Goal: Information Seeking & Learning: Learn about a topic

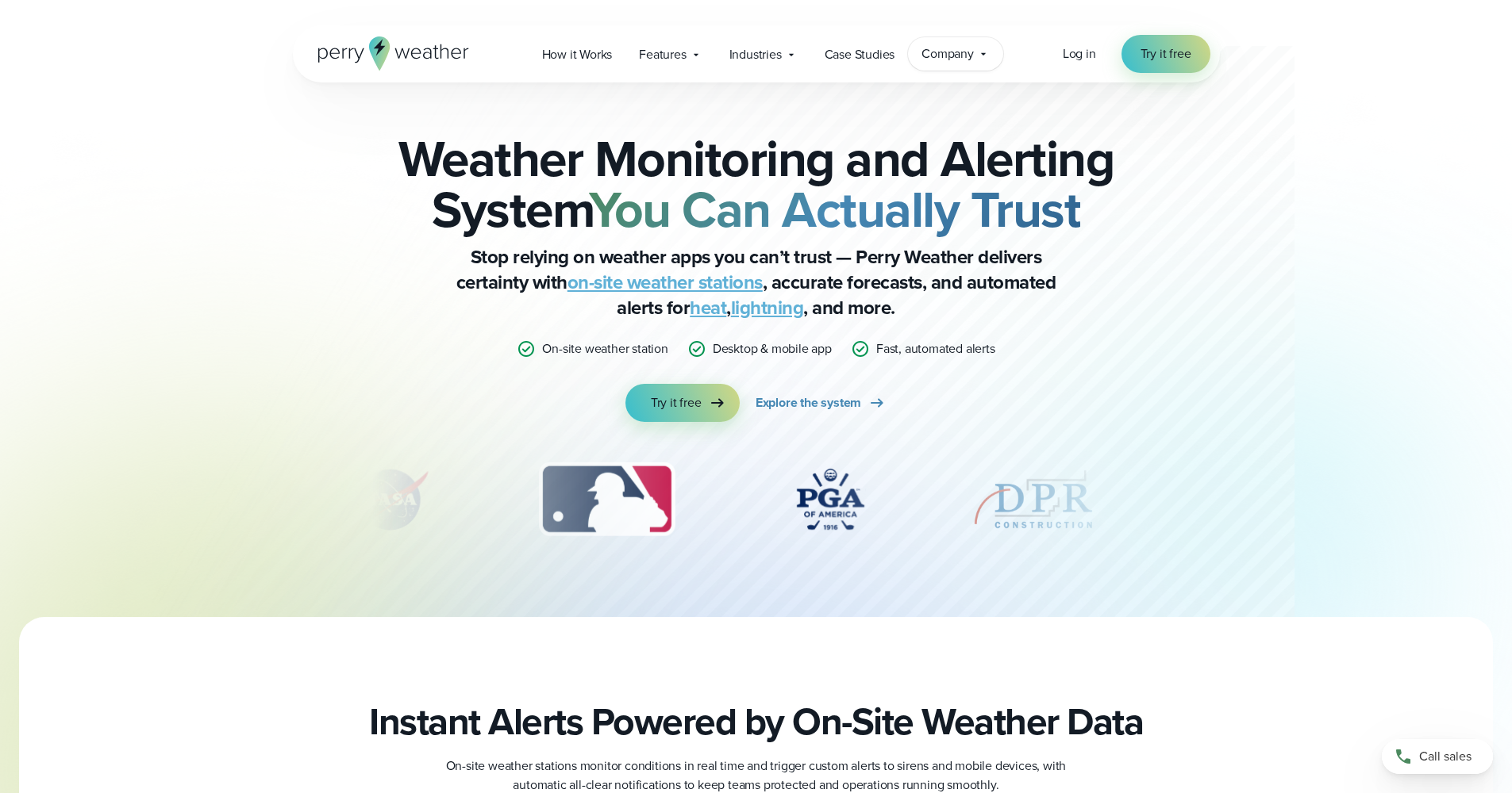
click at [956, 65] on div "Company Contact Us Reach out to us for sales or support questions" at bounding box center [956, 54] width 95 height 34
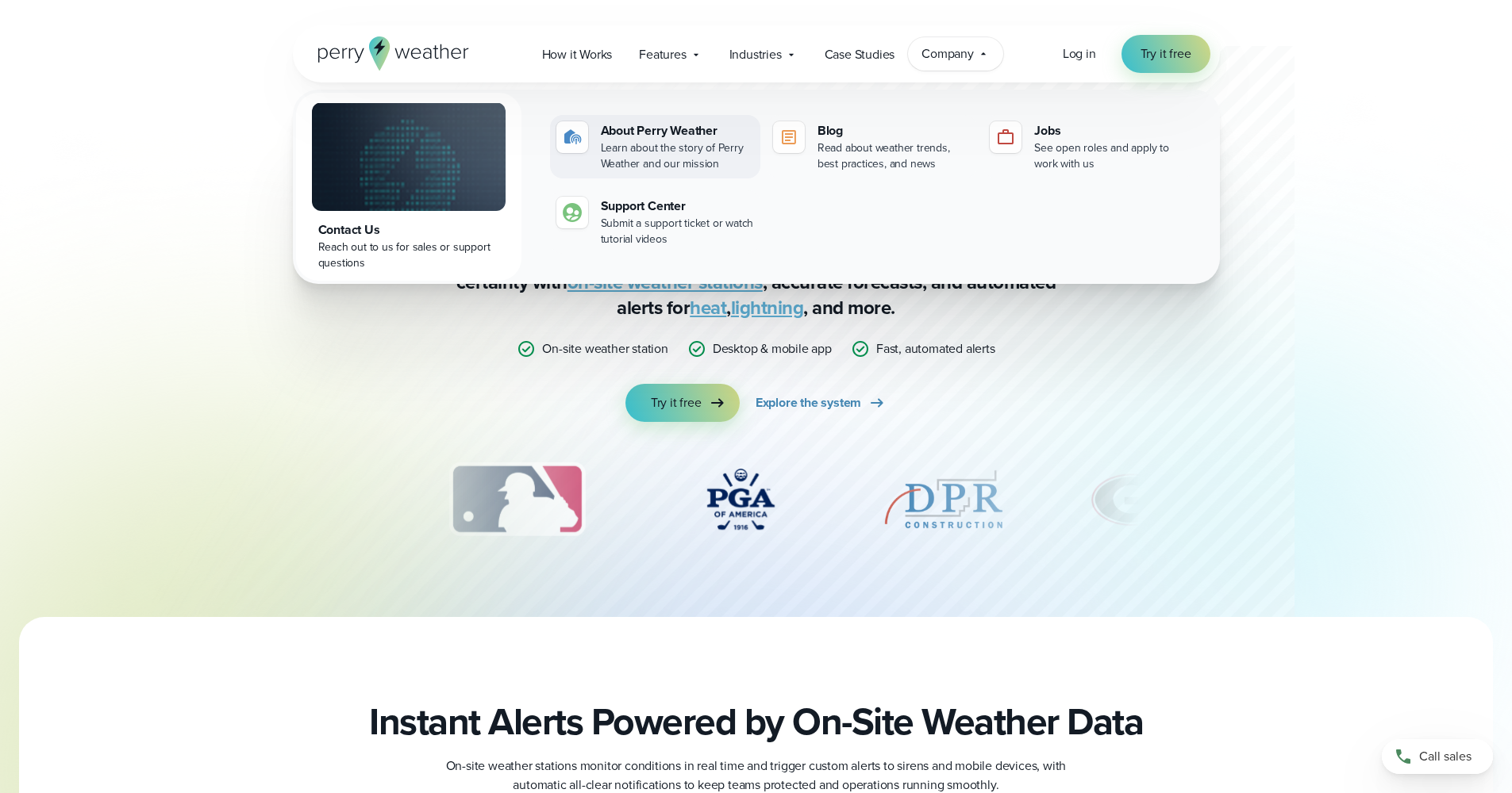
click at [687, 141] on div "Learn about the story of Perry Weather and our mission" at bounding box center [678, 156] width 153 height 32
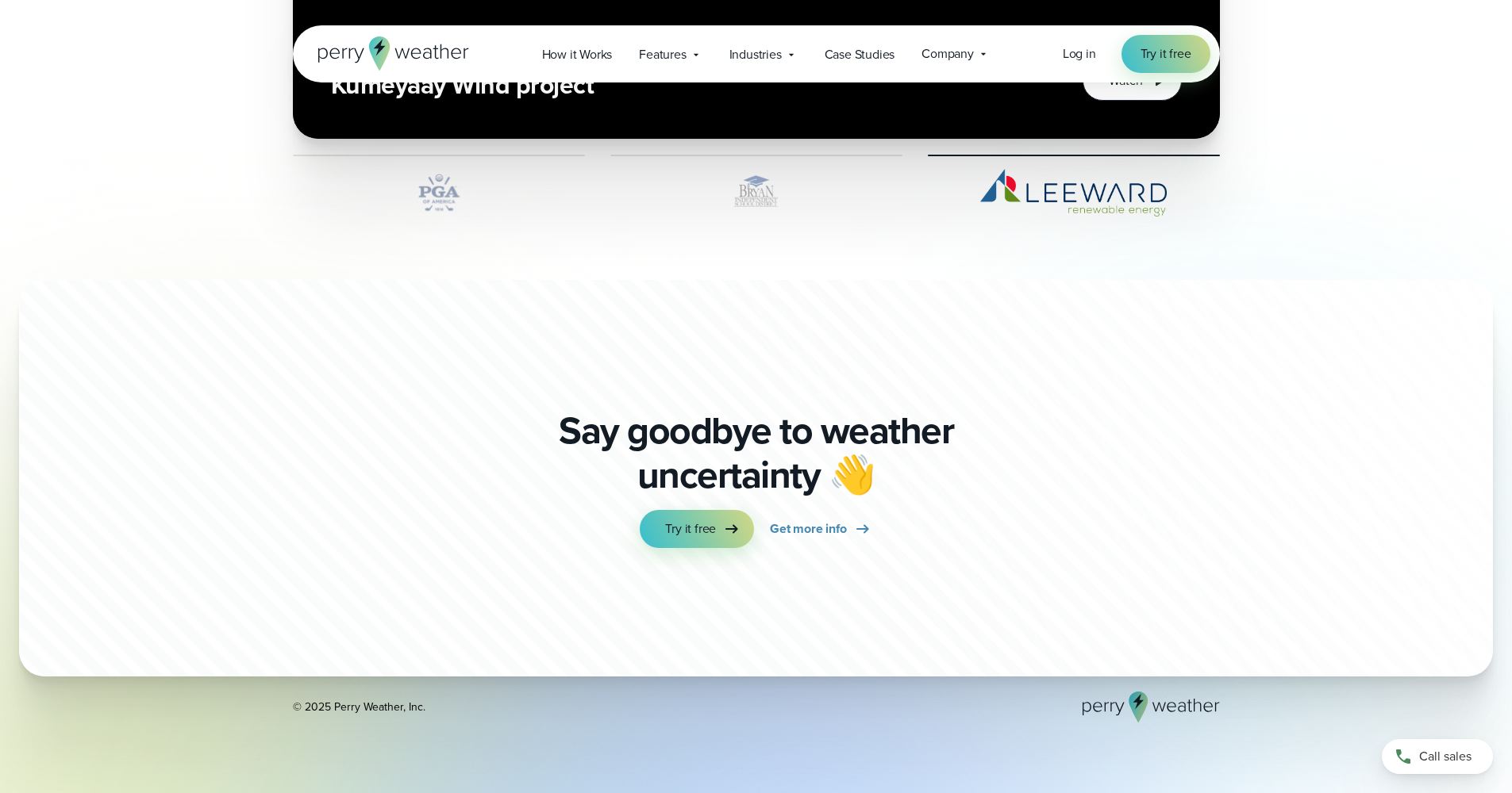
scroll to position [4402, 0]
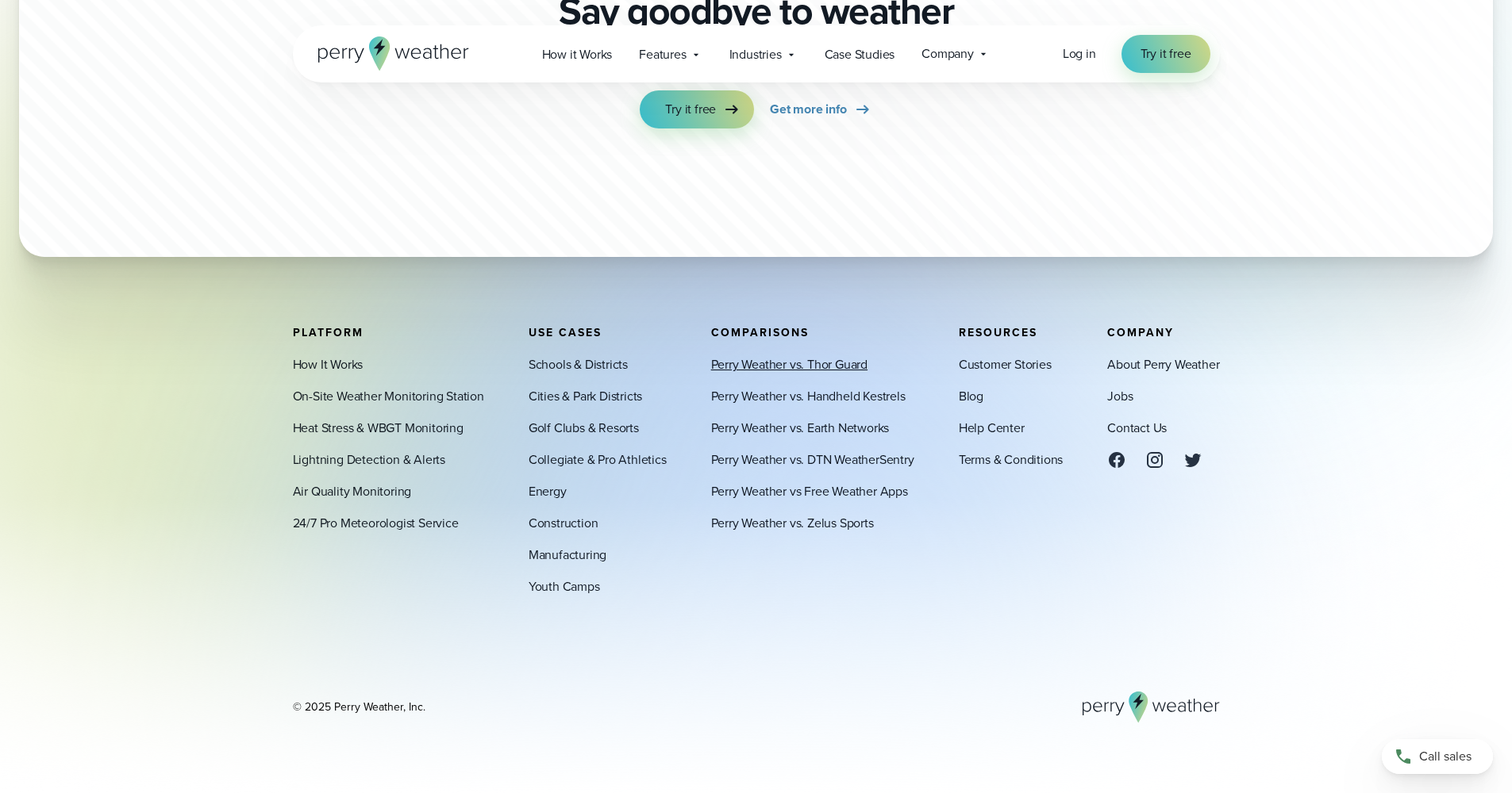
click at [827, 363] on link "Perry Weather vs. Thor Guard" at bounding box center [789, 365] width 156 height 19
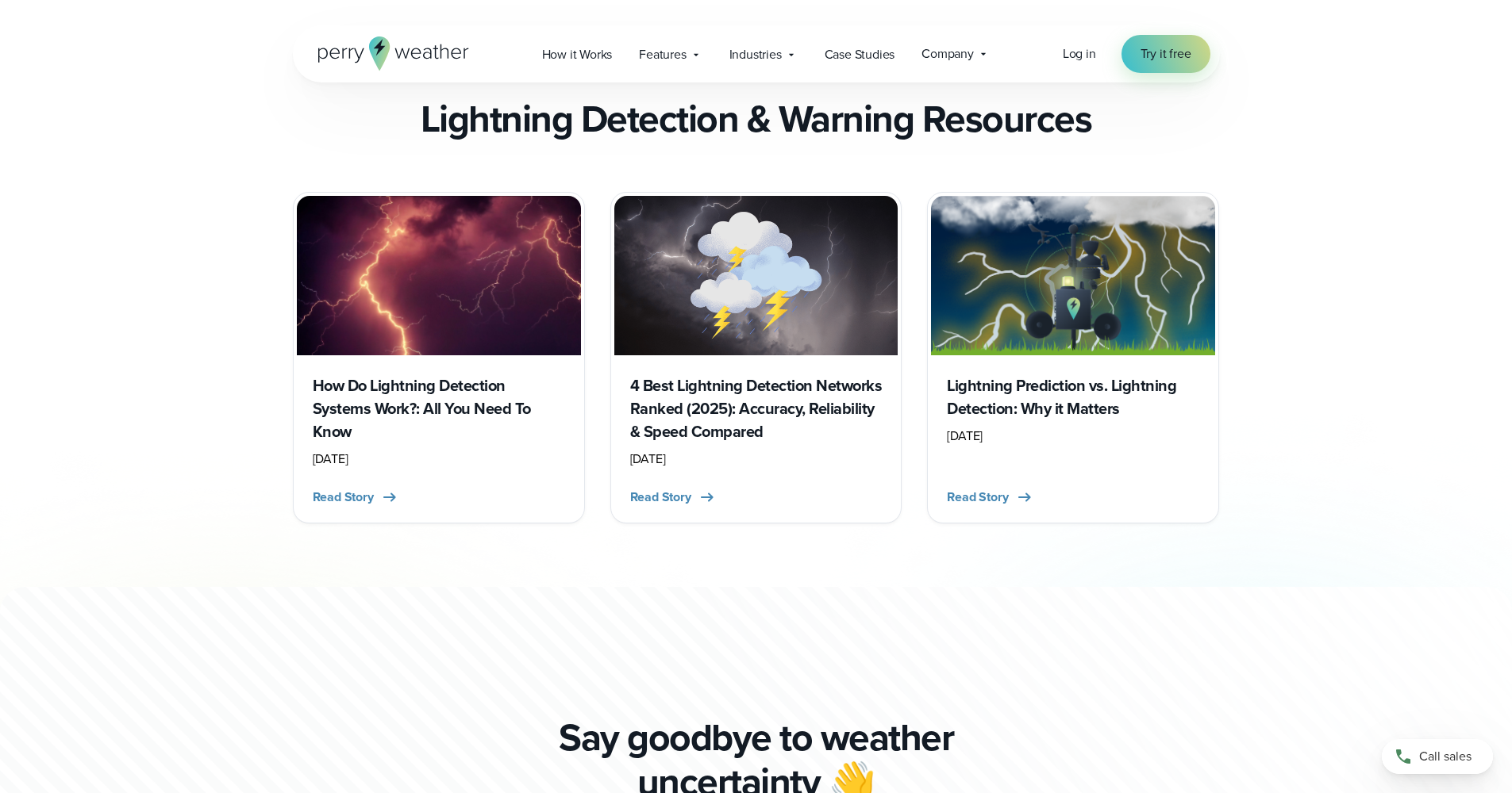
scroll to position [6848, 0]
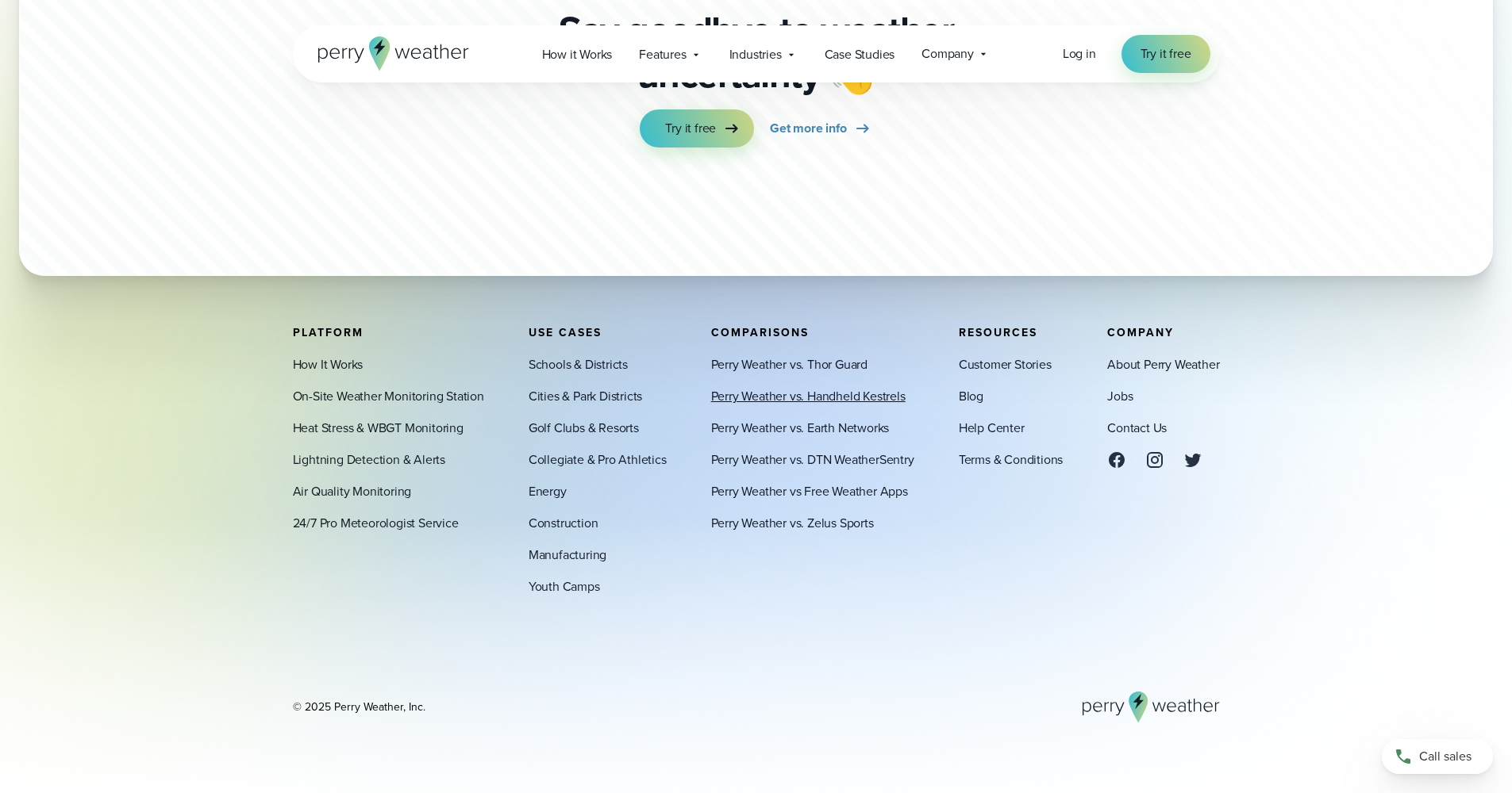
click at [833, 400] on link "Perry Weather vs. Handheld Kestrels" at bounding box center [808, 396] width 194 height 19
click at [1148, 362] on link "About Perry Weather" at bounding box center [1163, 365] width 112 height 19
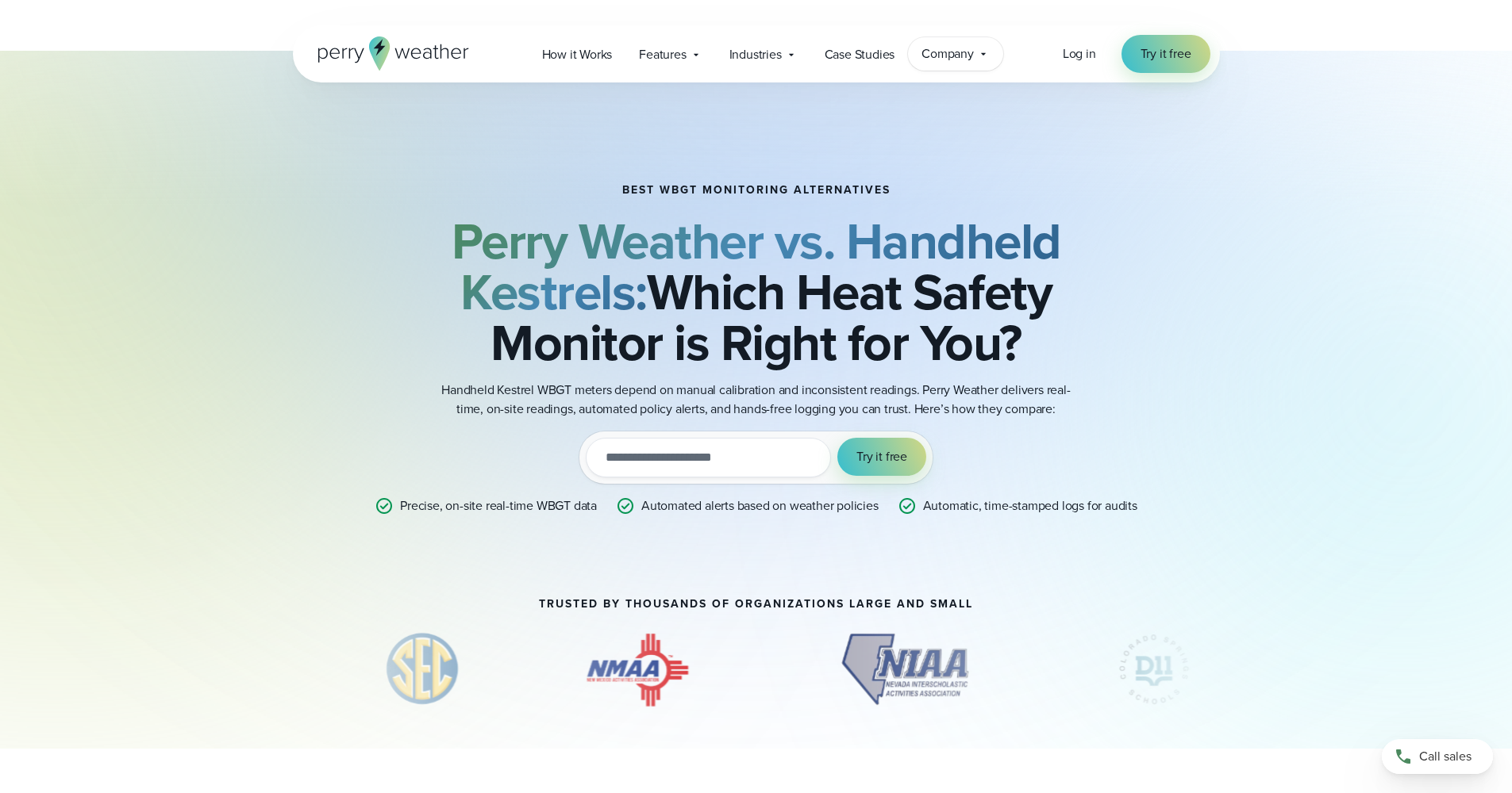
click at [983, 56] on icon at bounding box center [983, 54] width 13 height 13
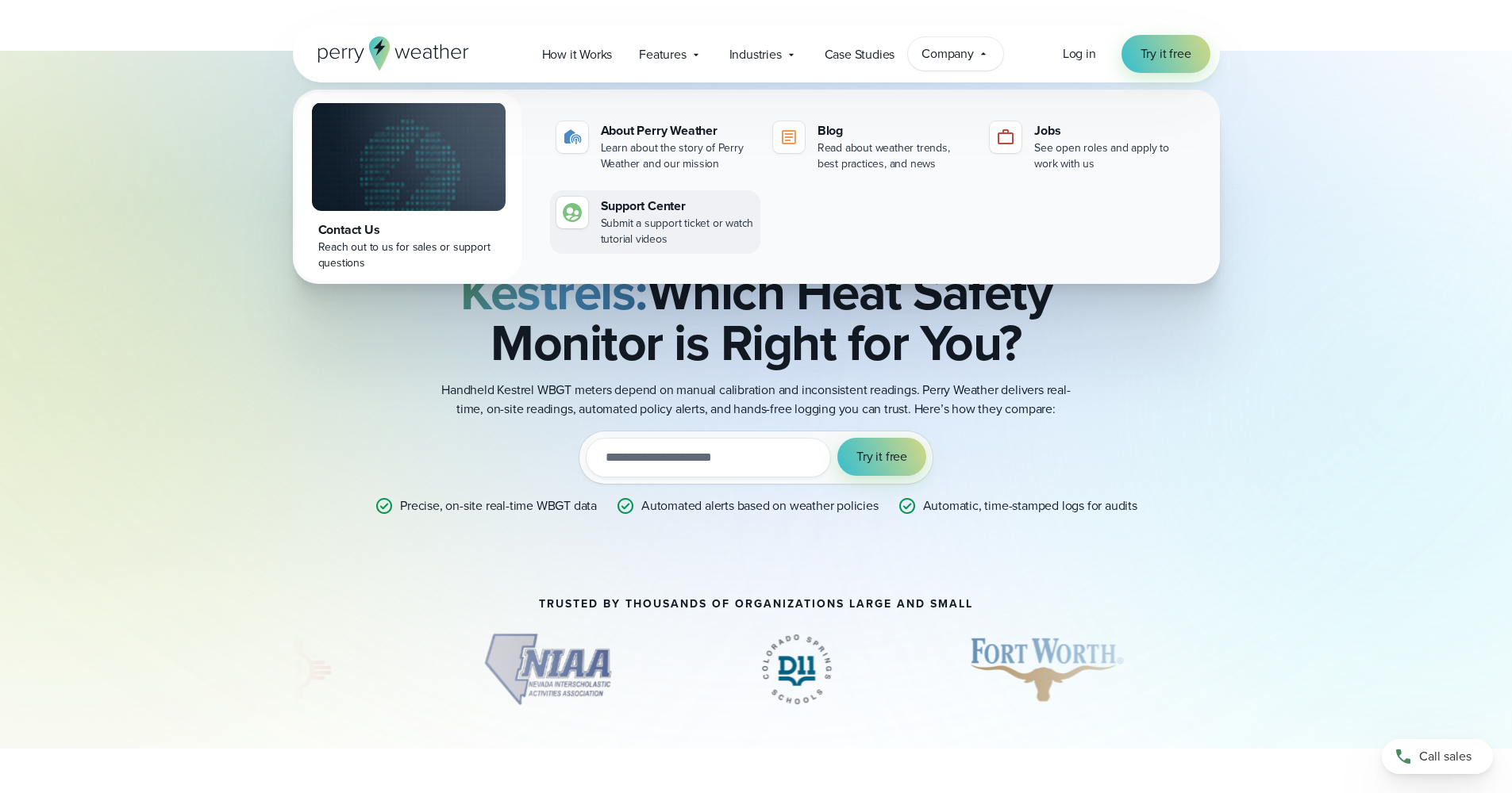
click at [652, 225] on div "Submit a support ticket or watch tutorial videos" at bounding box center [678, 232] width 153 height 32
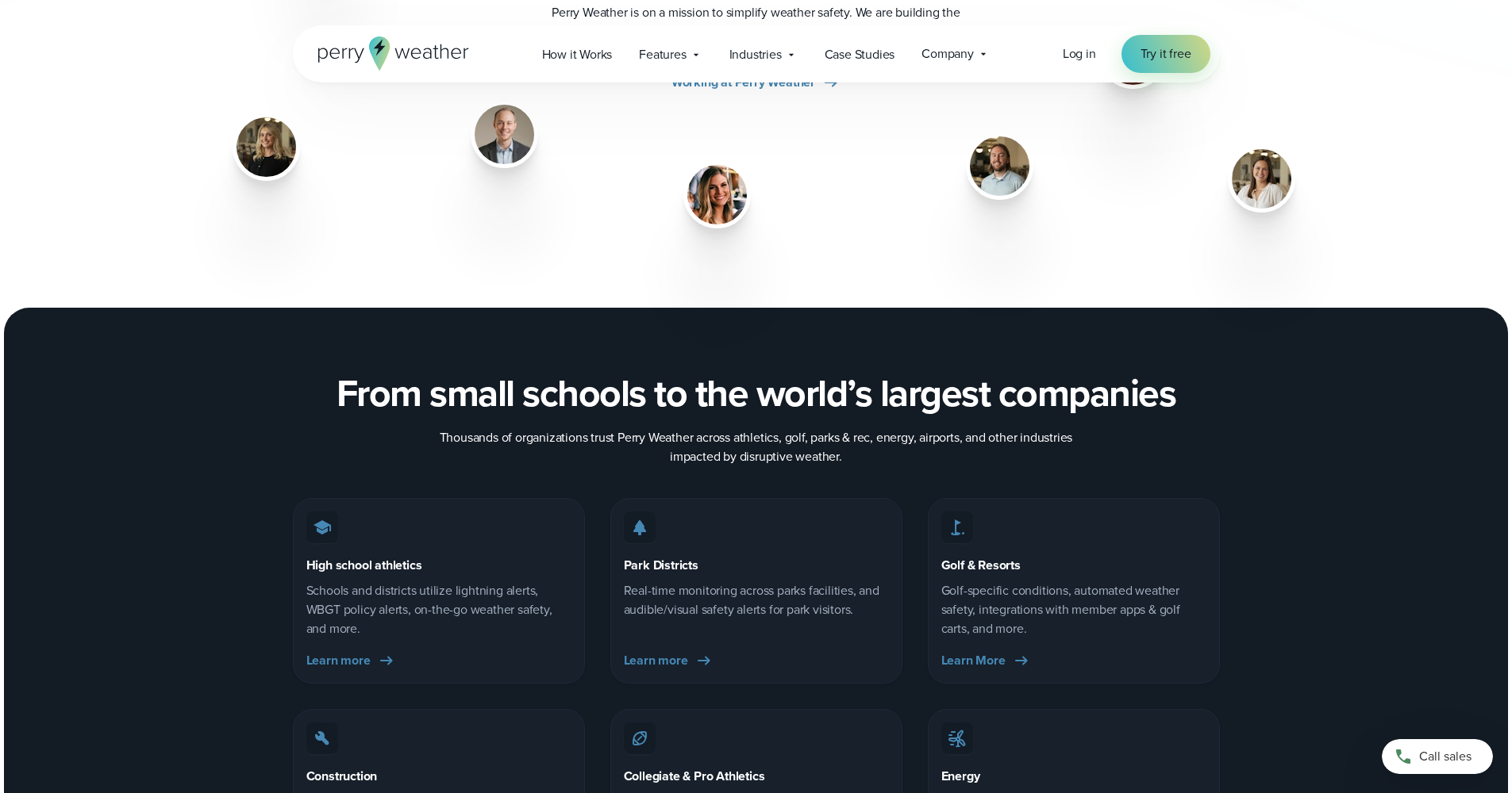
scroll to position [2070, 0]
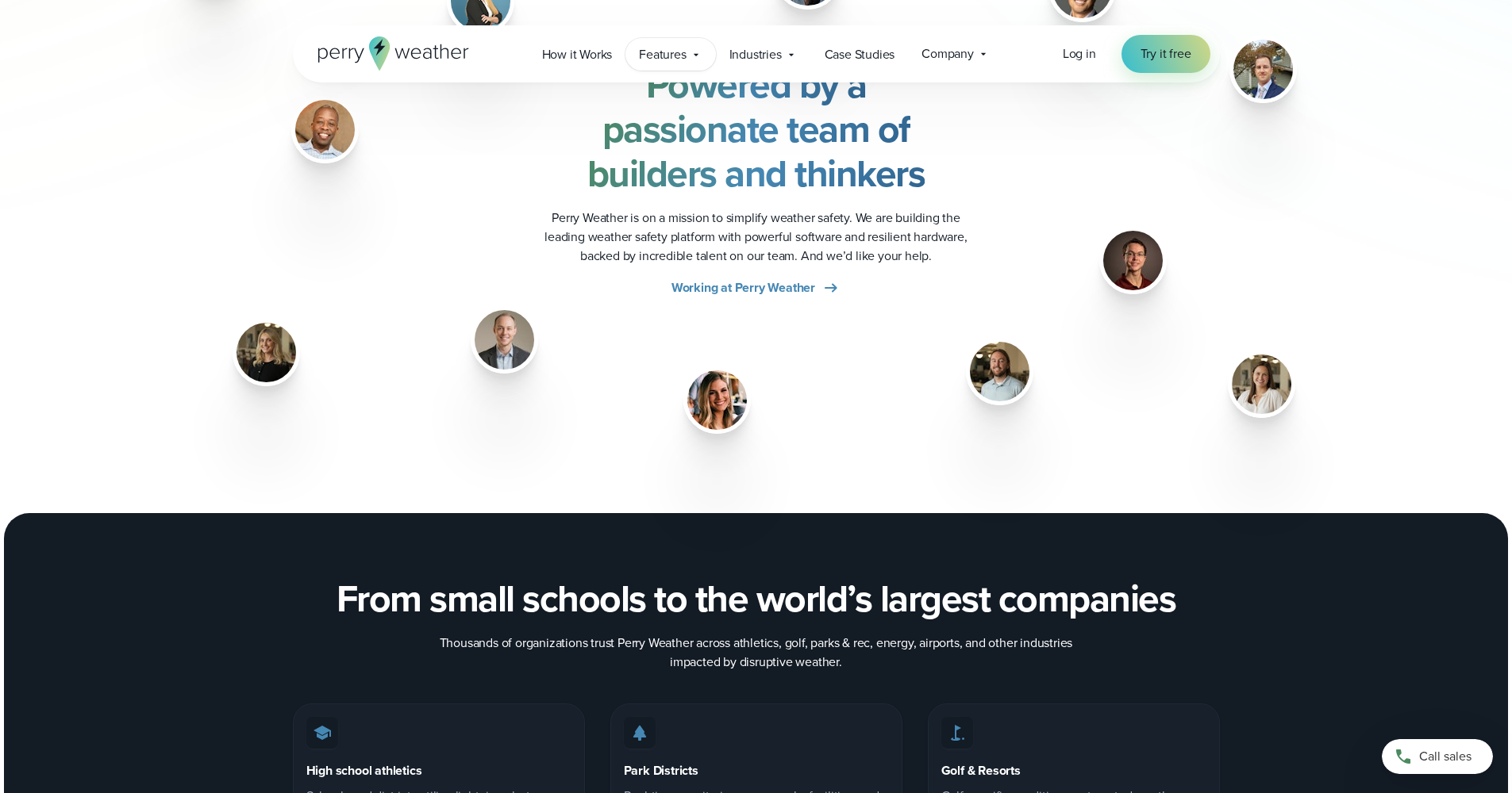
click at [661, 56] on span "Features" at bounding box center [662, 55] width 47 height 19
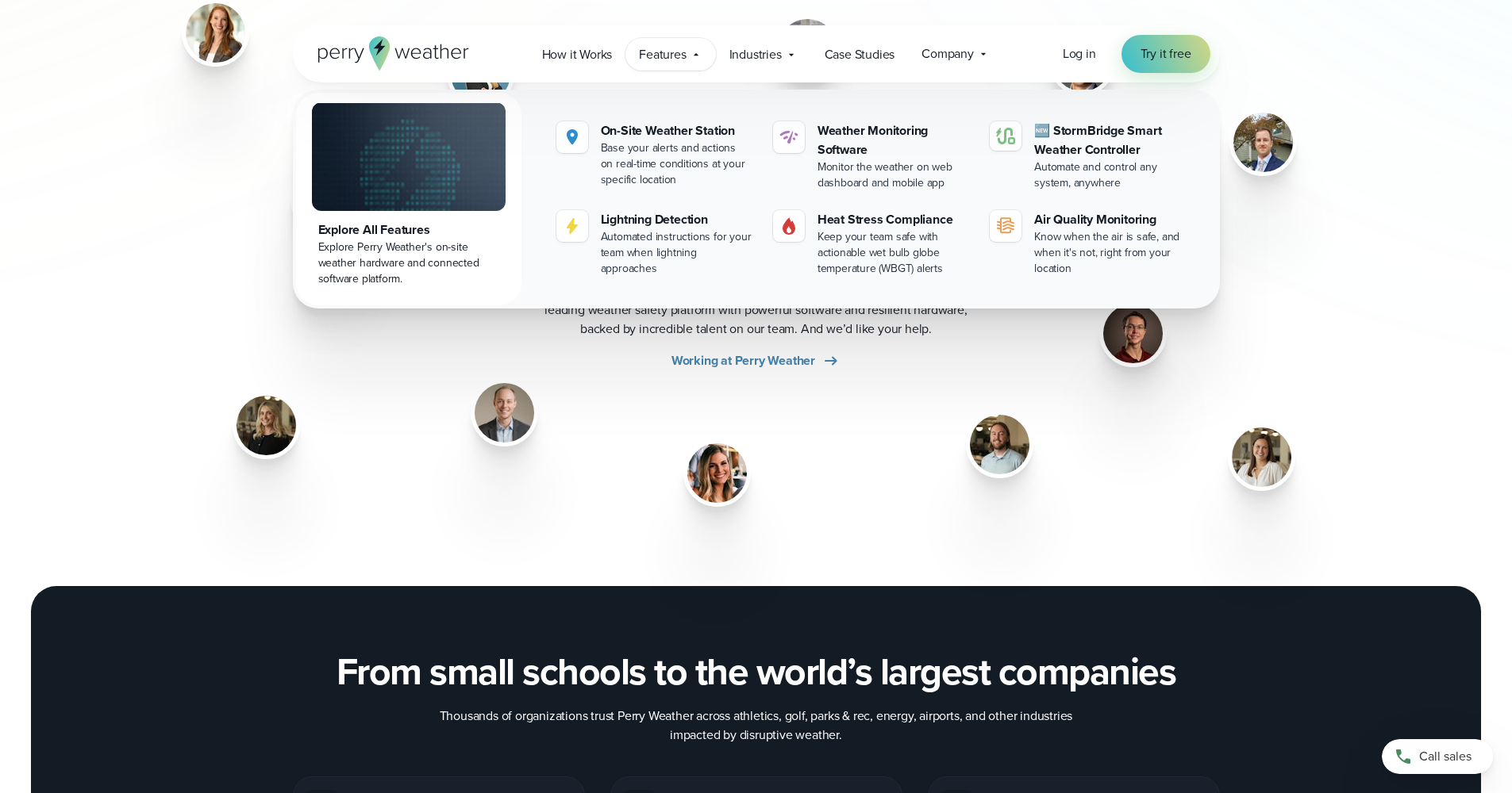
scroll to position [1267, 0]
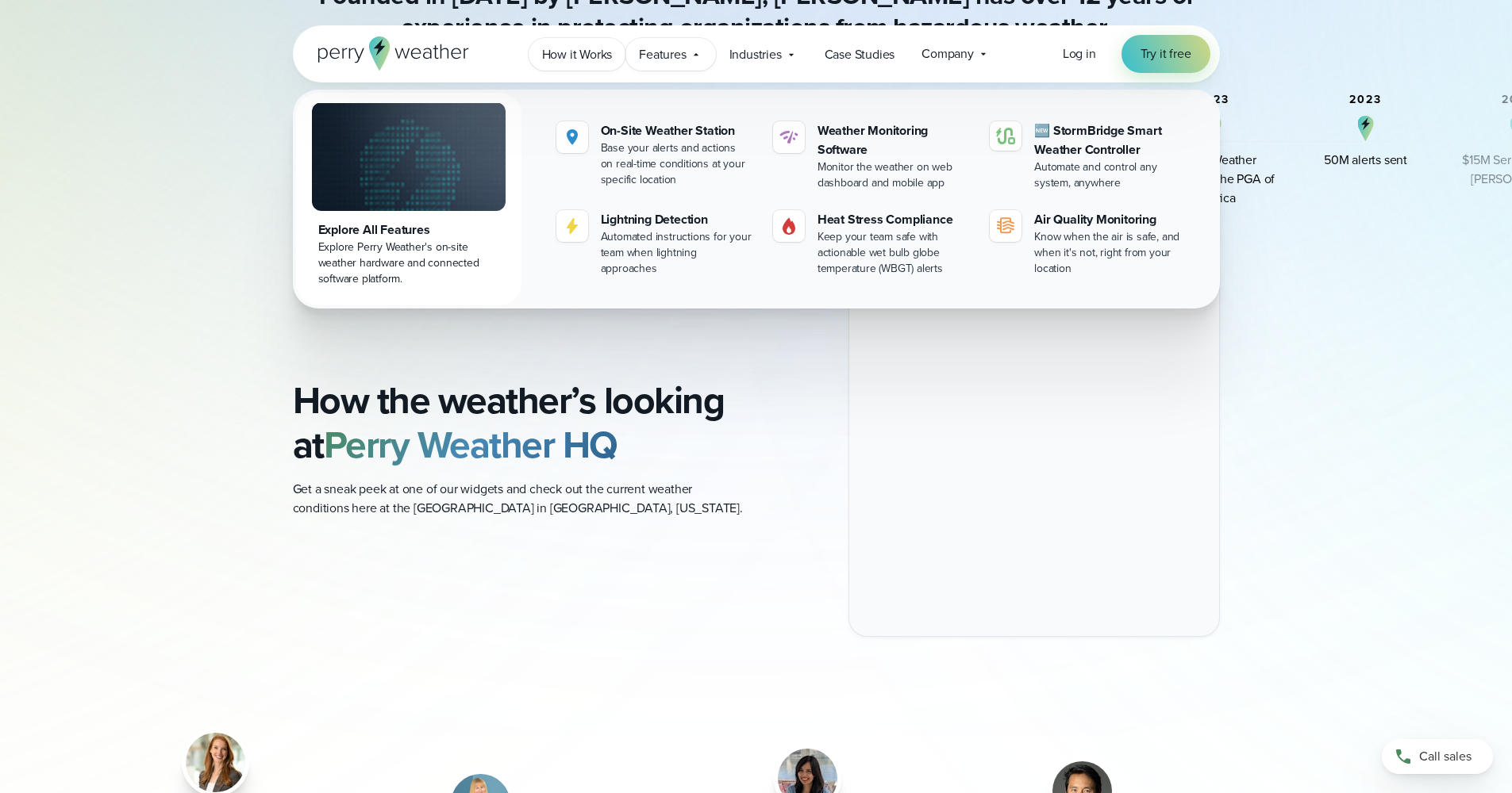
click at [580, 60] on span "How it Works" at bounding box center [576, 55] width 70 height 19
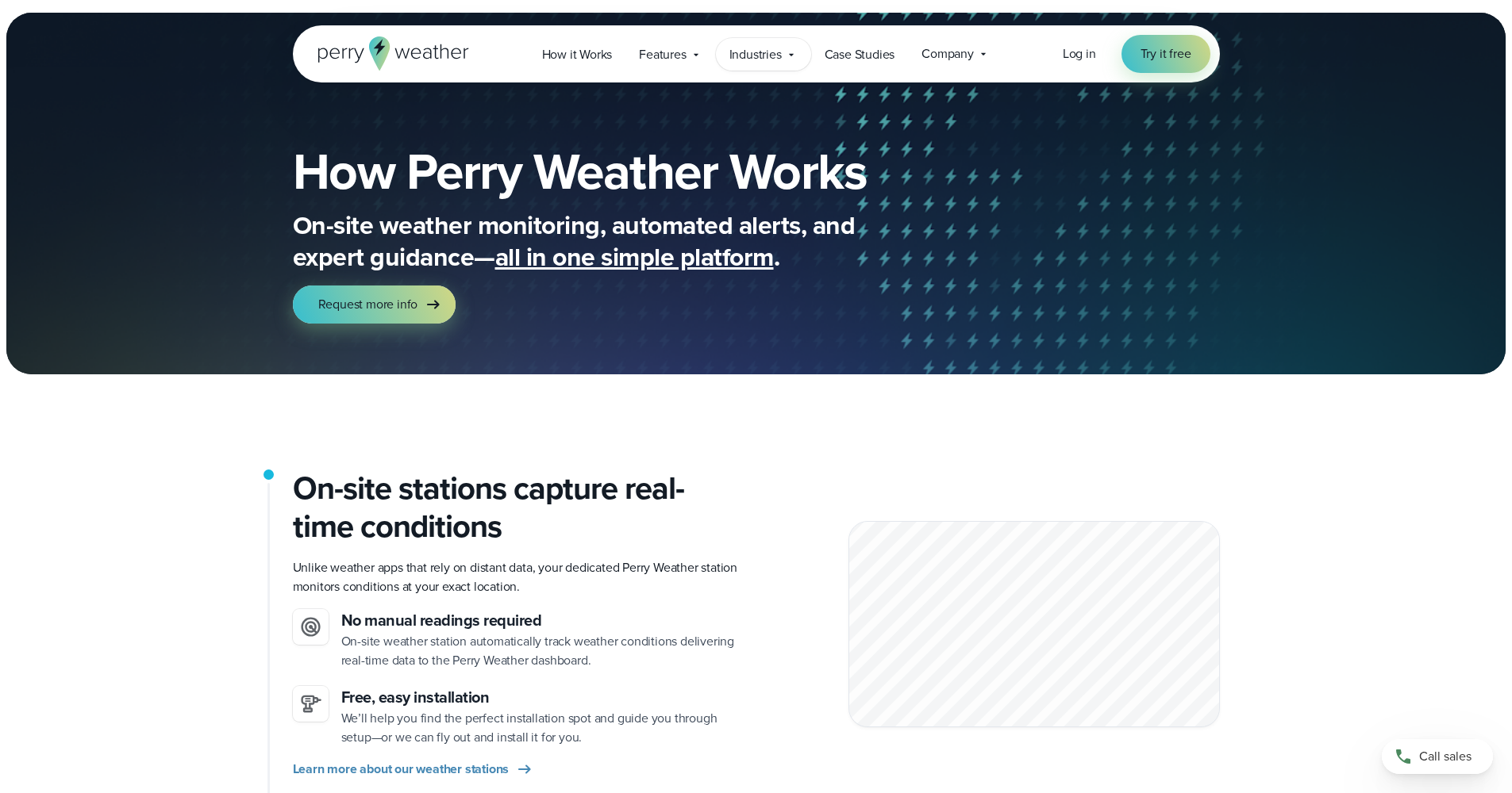
click at [748, 55] on span "Industries" at bounding box center [755, 55] width 52 height 19
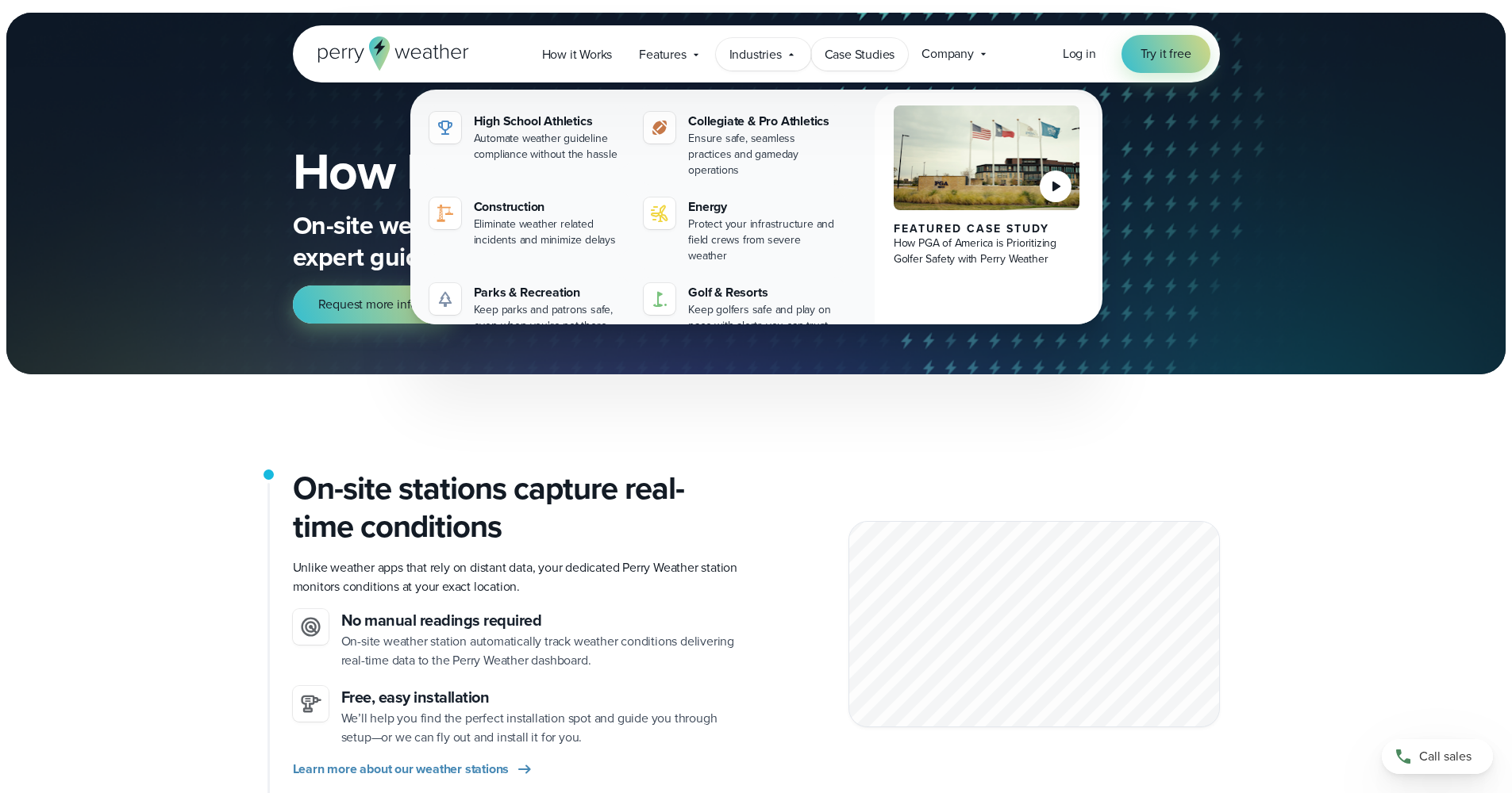
click at [884, 64] on span "Case Studies" at bounding box center [859, 55] width 70 height 19
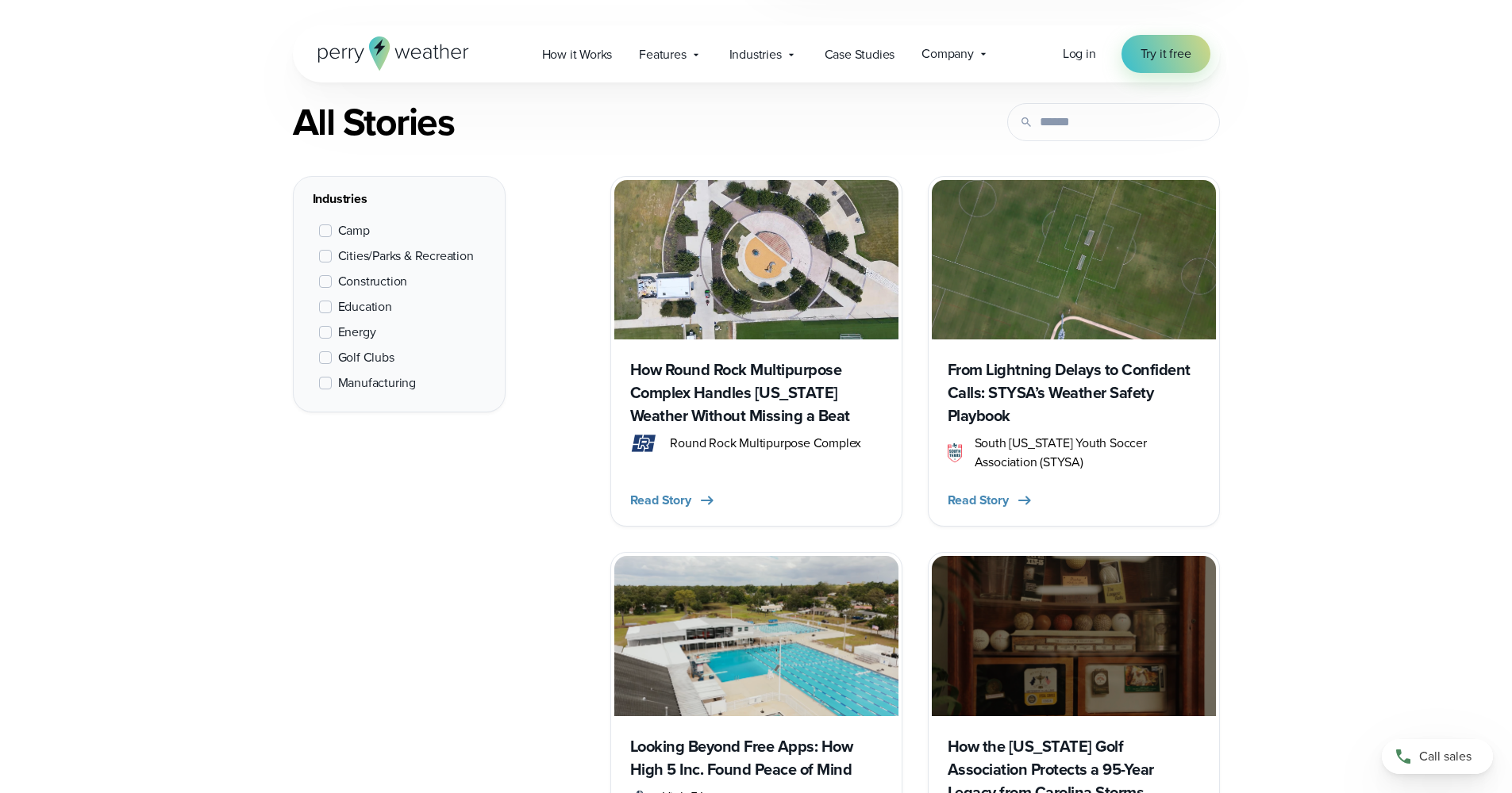
scroll to position [720, 0]
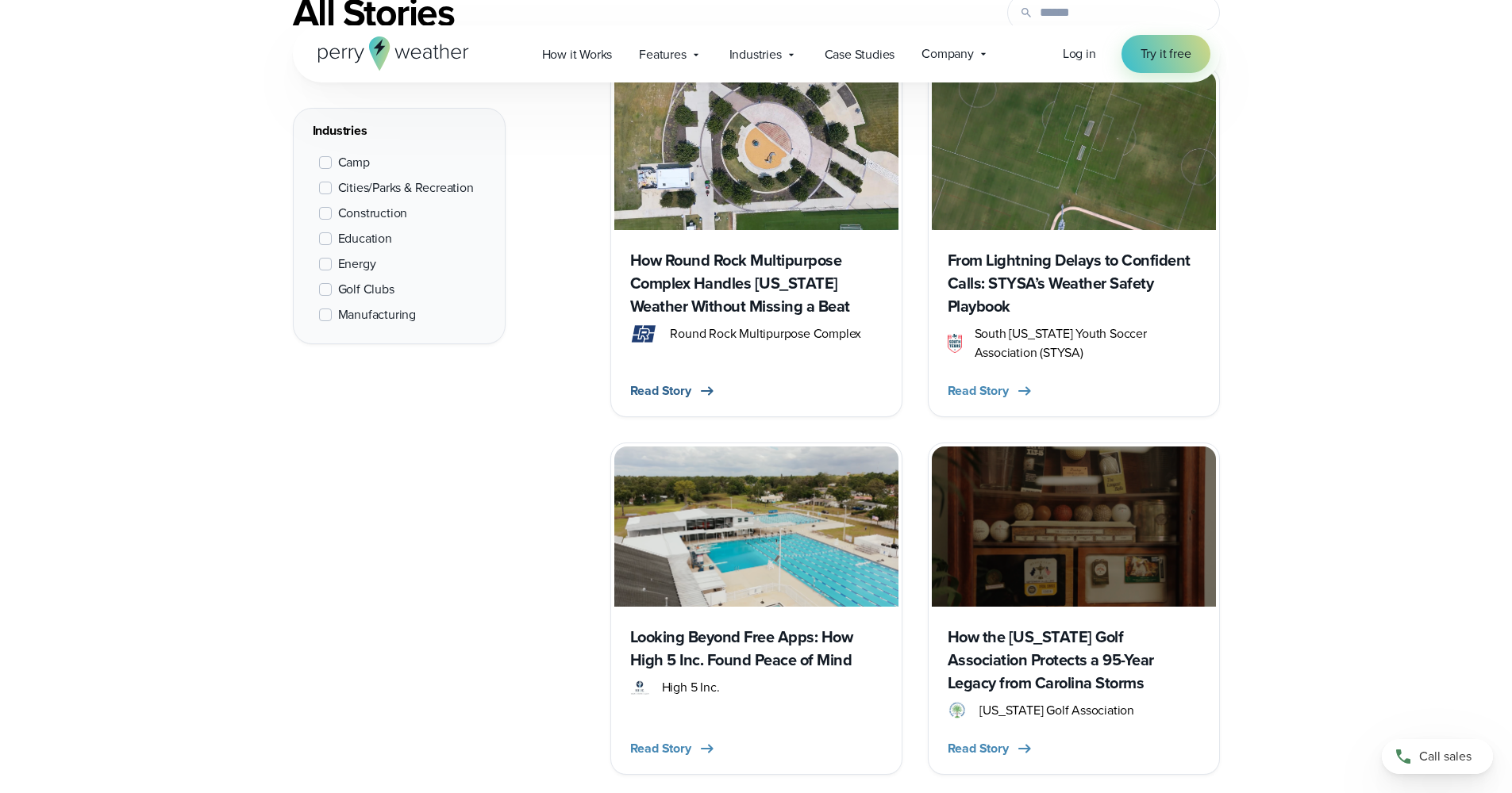
click at [671, 394] on span "Read Story" at bounding box center [660, 391] width 61 height 19
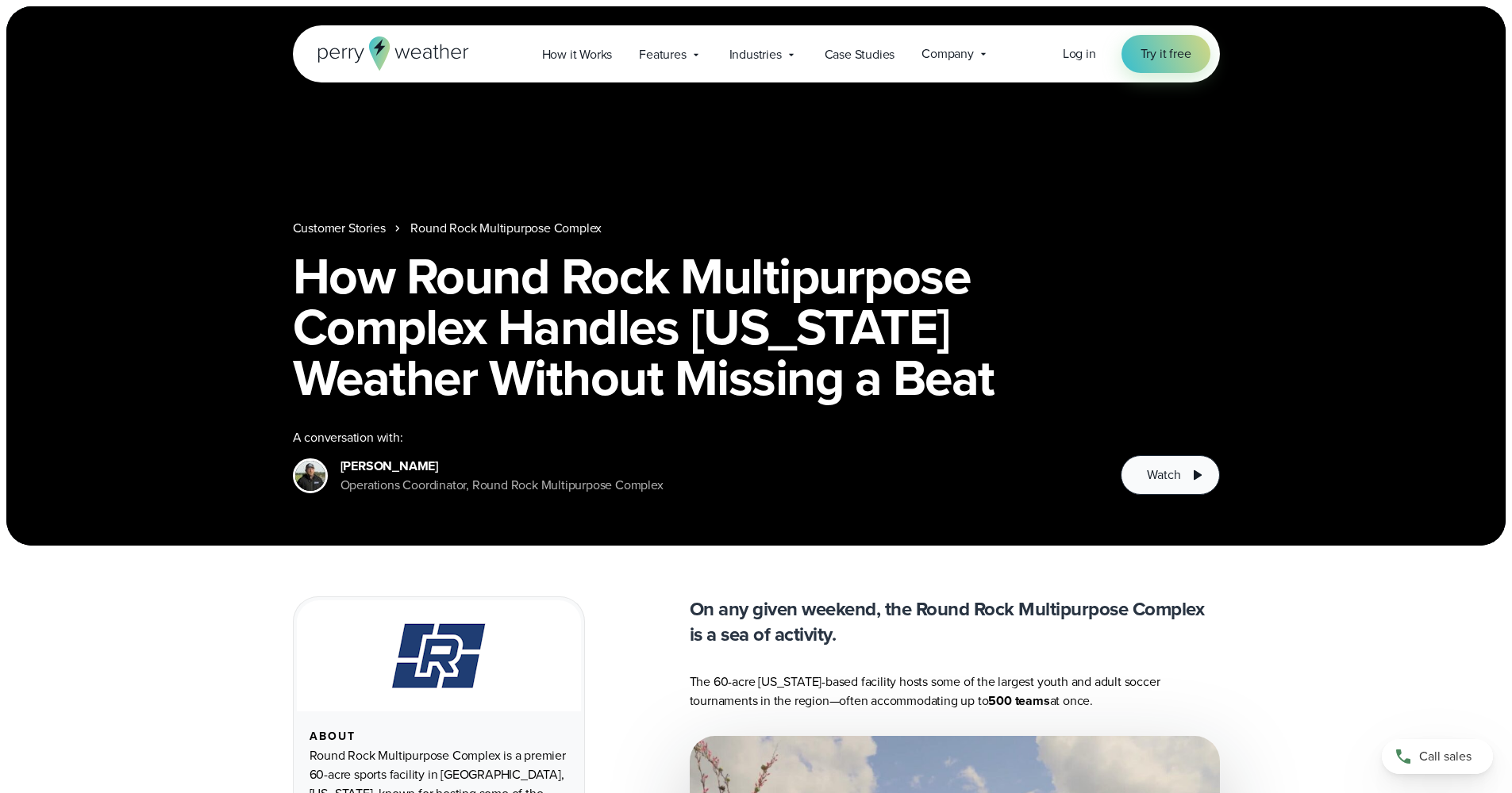
click at [1167, 477] on span "Watch" at bounding box center [1164, 475] width 34 height 19
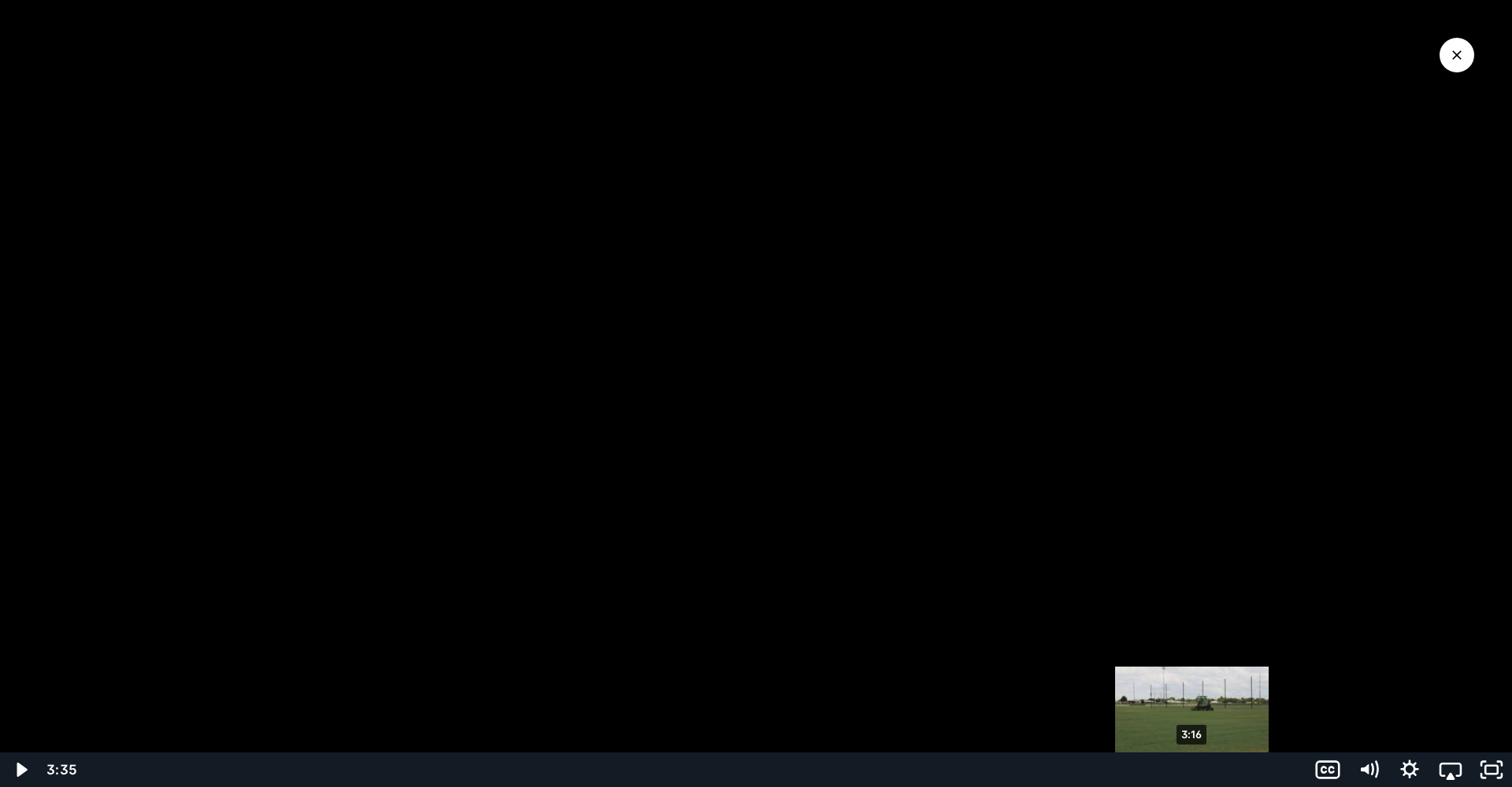
click at [1193, 766] on div "3:16" at bounding box center [692, 770] width 1208 height 34
